Goal: Task Accomplishment & Management: Manage account settings

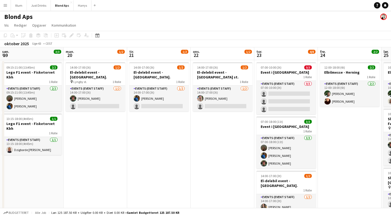
scroll to position [0, 126]
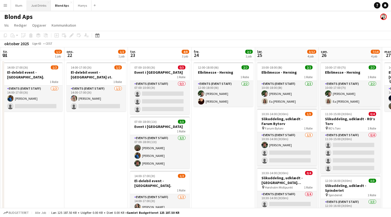
click at [41, 7] on button "Just Drinks Luk" at bounding box center [39, 5] width 24 height 10
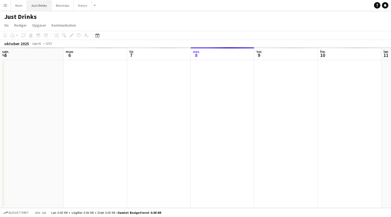
scroll to position [0, 127]
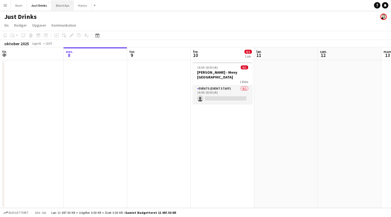
click at [53, 4] on button "Blond Aps Luk" at bounding box center [63, 5] width 22 height 10
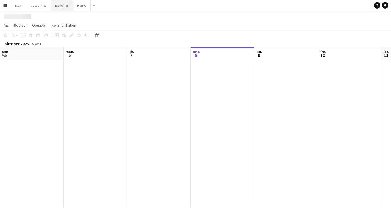
scroll to position [0, 127]
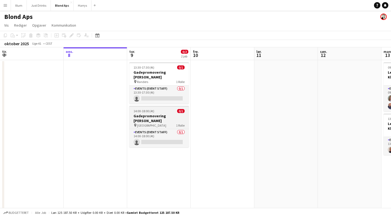
click at [153, 115] on h3 "Gadepromovering [PERSON_NAME]" at bounding box center [159, 118] width 60 height 10
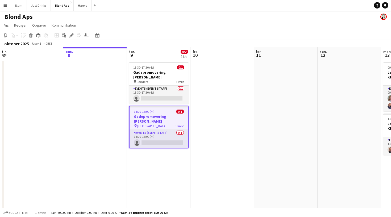
click at [156, 162] on app-date-cell "13:30-17:30 (4t) 0/1 Gadepromovering [PERSON_NAME] pin Randers 1 Rolle Events (…" at bounding box center [159, 135] width 64 height 150
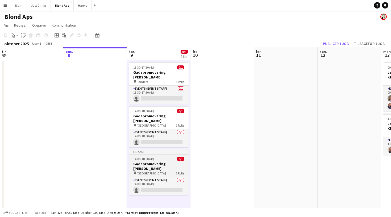
scroll to position [0, 128]
click at [155, 168] on h3 "Gadepromovering [PERSON_NAME]" at bounding box center [159, 166] width 60 height 10
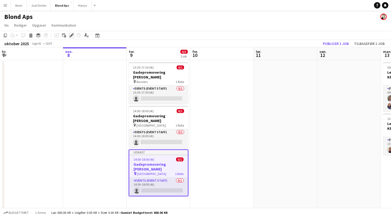
click at [73, 34] on icon at bounding box center [72, 33] width 1 height 1
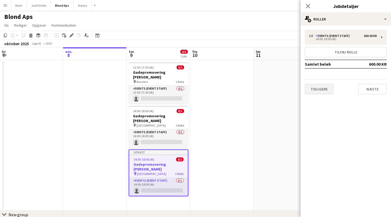
click at [314, 92] on button "Tidligere" at bounding box center [319, 89] width 29 height 11
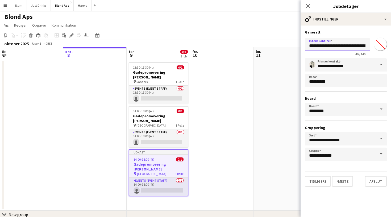
click at [362, 45] on input "**********" at bounding box center [337, 44] width 65 height 13
drag, startPoint x: 366, startPoint y: 46, endPoint x: 379, endPoint y: 47, distance: 13.1
click at [379, 47] on div "**********" at bounding box center [346, 46] width 82 height 20
click at [351, 45] on input "**********" at bounding box center [337, 44] width 65 height 13
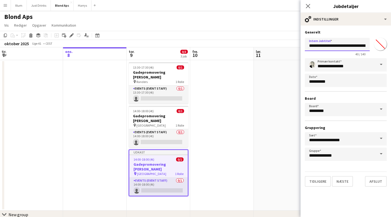
drag, startPoint x: 350, startPoint y: 45, endPoint x: 366, endPoint y: 46, distance: 16.2
click at [366, 46] on input "**********" at bounding box center [337, 44] width 65 height 13
type input "**********"
click at [347, 178] on button "Næste" at bounding box center [342, 181] width 21 height 11
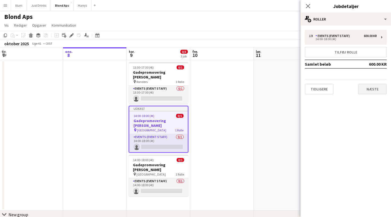
click at [365, 89] on button "Næste" at bounding box center [372, 89] width 29 height 11
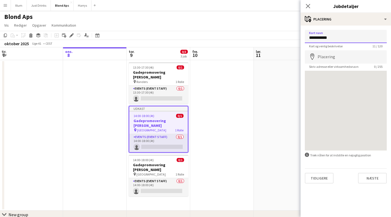
drag, startPoint x: 343, startPoint y: 40, endPoint x: 308, endPoint y: 38, distance: 35.7
type input "*****"
click at [374, 179] on button "Næste" at bounding box center [372, 178] width 29 height 11
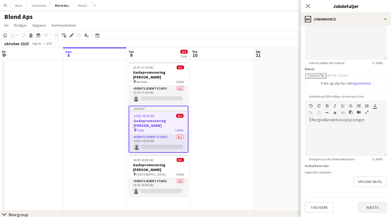
scroll to position [46, 0]
click at [365, 207] on button "Næste" at bounding box center [372, 207] width 29 height 11
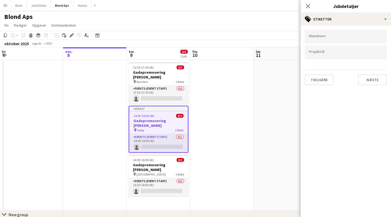
scroll to position [0, 0]
click at [370, 84] on button "Næste" at bounding box center [372, 79] width 29 height 11
click at [373, 52] on button "Næste" at bounding box center [372, 55] width 29 height 11
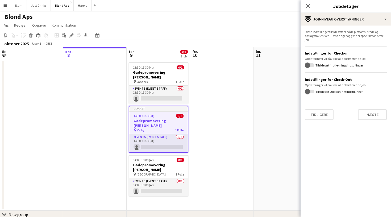
click at [371, 115] on button "Næste" at bounding box center [372, 114] width 29 height 11
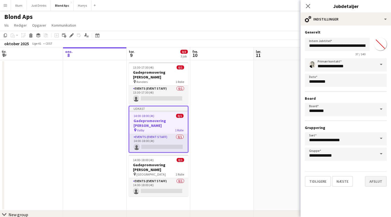
click at [378, 180] on button "Afslut" at bounding box center [376, 181] width 22 height 11
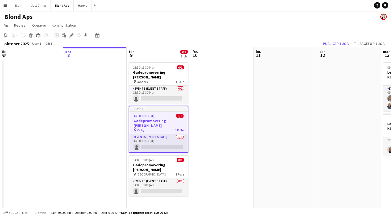
click at [275, 81] on app-date-cell at bounding box center [286, 135] width 64 height 150
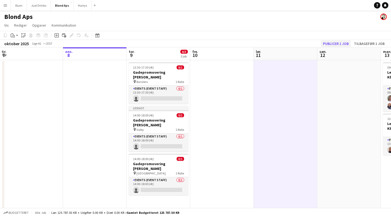
click at [336, 45] on button "Publicer 1 job" at bounding box center [336, 43] width 30 height 7
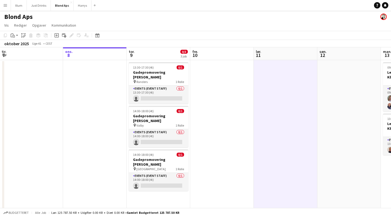
click at [2, 7] on button "Menu" at bounding box center [5, 5] width 11 height 11
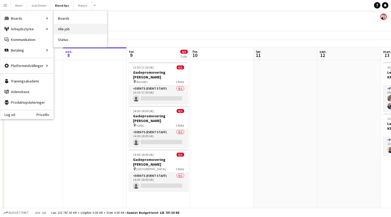
click at [66, 27] on link "Alle job" at bounding box center [80, 29] width 53 height 11
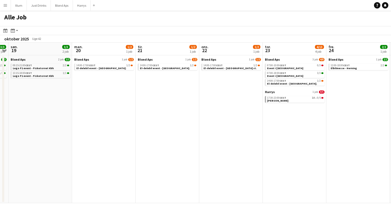
scroll to position [0, 184]
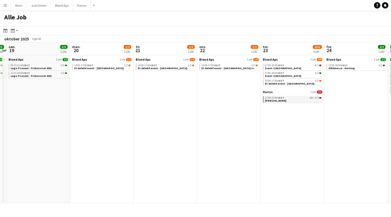
click at [282, 99] on span "CEST" at bounding box center [280, 97] width 7 height 3
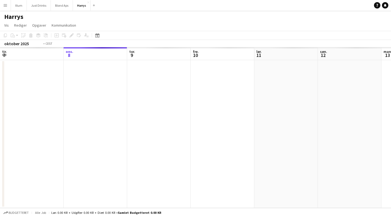
scroll to position [0, 183]
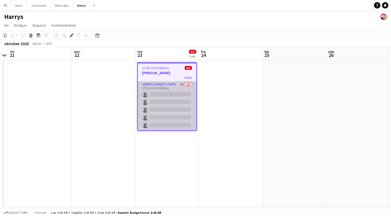
click at [183, 84] on app-card-role "Events (Event Staff) 1A 0/5 17:30-23:00 (5t30m) single-neutral-actions single-n…" at bounding box center [167, 105] width 58 height 49
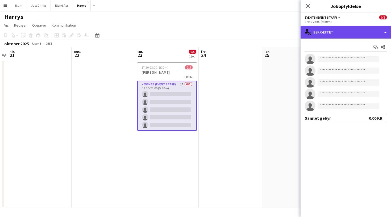
click at [354, 27] on div "single-neutral-actions-check-2 Bekræftet" at bounding box center [345, 32] width 90 height 13
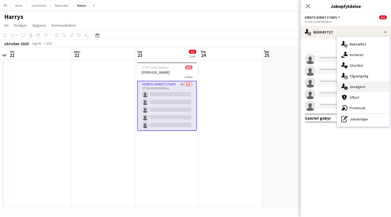
click at [366, 83] on div "single-neutral-actions-information Ansøgere" at bounding box center [363, 86] width 53 height 11
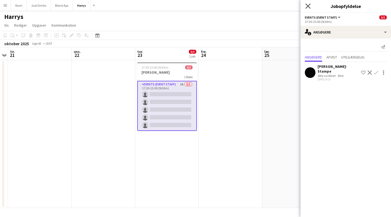
click at [307, 7] on icon "Luk pop-in" at bounding box center [307, 5] width 5 height 5
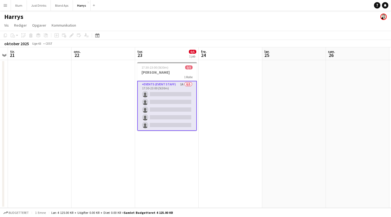
click at [7, 3] on button "Menu" at bounding box center [5, 5] width 11 height 11
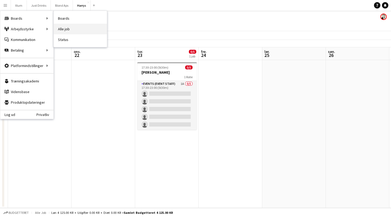
click at [64, 26] on link "Alle job" at bounding box center [80, 29] width 53 height 11
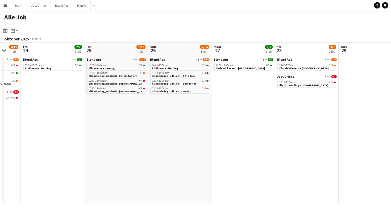
scroll to position [0, 170]
